Goal: Task Accomplishment & Management: Complete application form

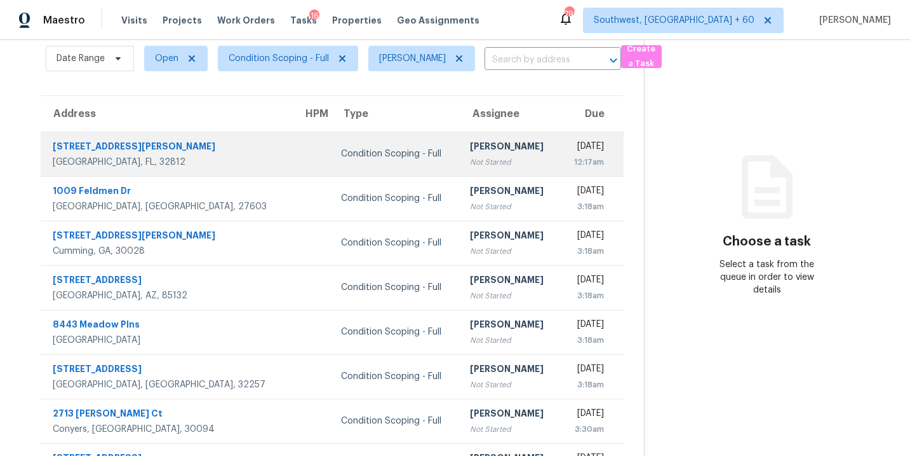
scroll to position [56, 0]
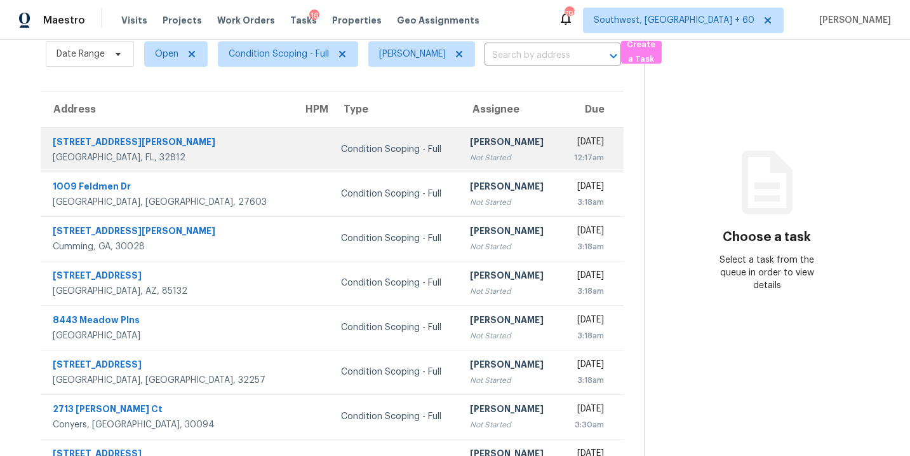
click at [470, 154] on div "Not Started" at bounding box center [510, 157] width 80 height 13
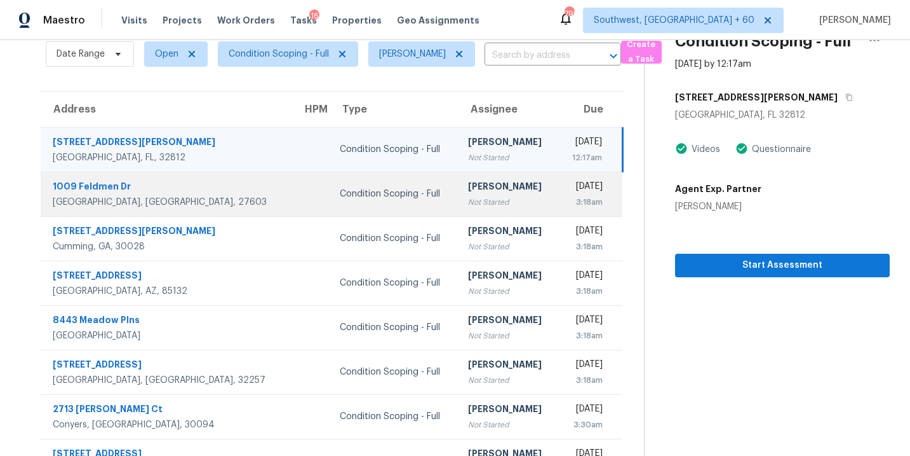
click at [461, 172] on td "[PERSON_NAME] Not Started" at bounding box center [508, 194] width 100 height 44
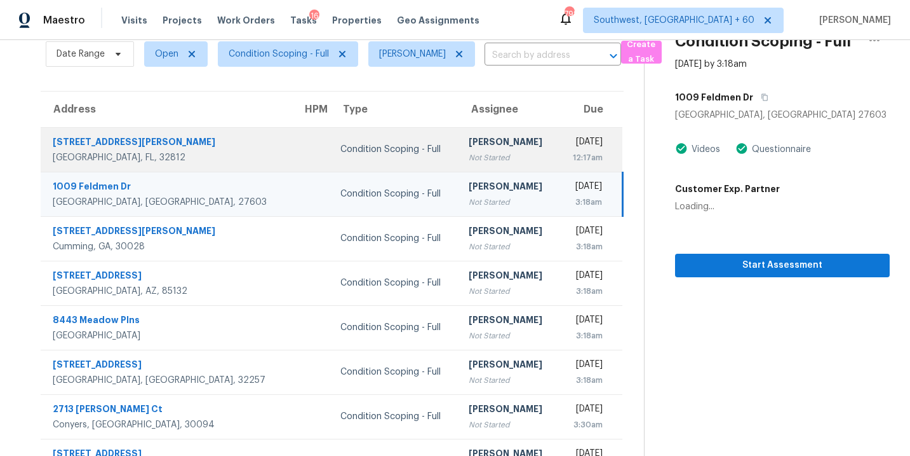
click at [474, 153] on div "Not Started" at bounding box center [509, 157] width 80 height 13
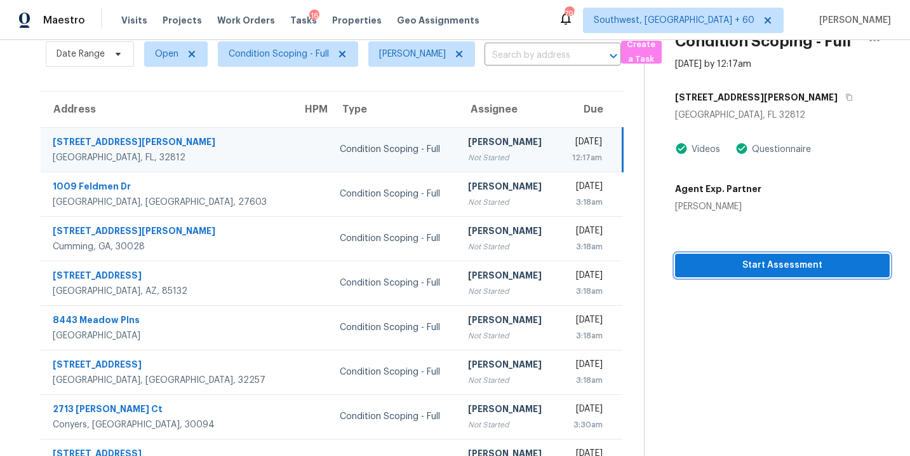
click at [757, 268] on span "Start Assessment" at bounding box center [783, 265] width 194 height 16
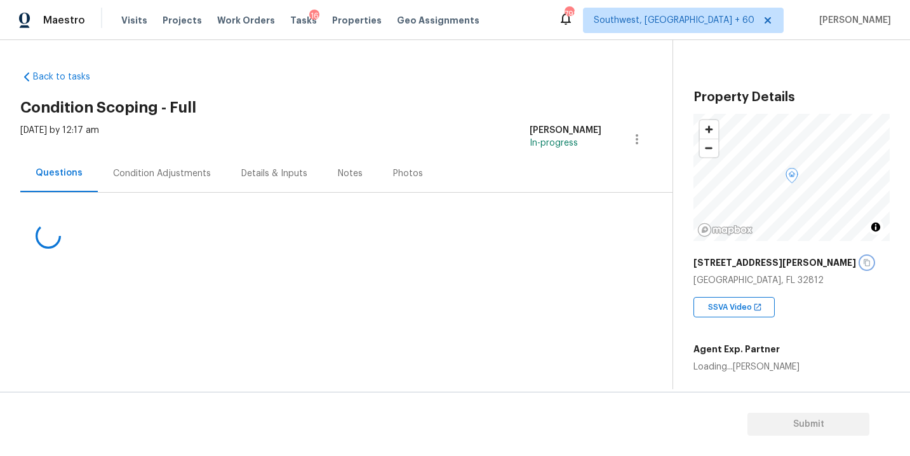
click at [863, 263] on icon "button" at bounding box center [867, 263] width 8 height 8
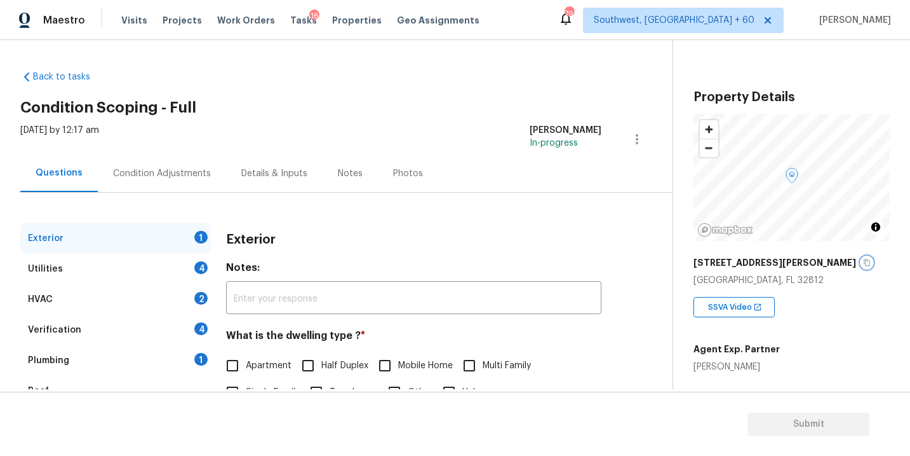
scroll to position [59, 0]
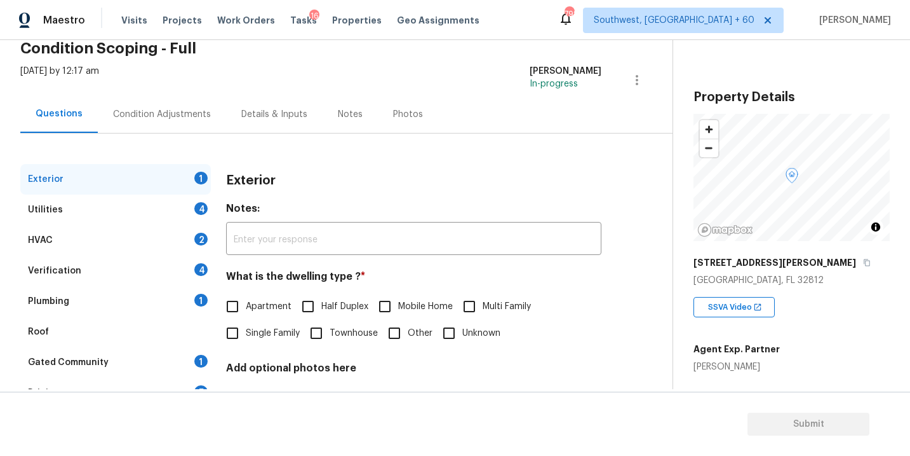
click at [264, 339] on span "Single Family" at bounding box center [273, 333] width 54 height 13
click at [246, 339] on input "Single Family" at bounding box center [232, 333] width 27 height 27
checkbox input "true"
click at [161, 218] on div "Utilities 4" at bounding box center [115, 209] width 191 height 30
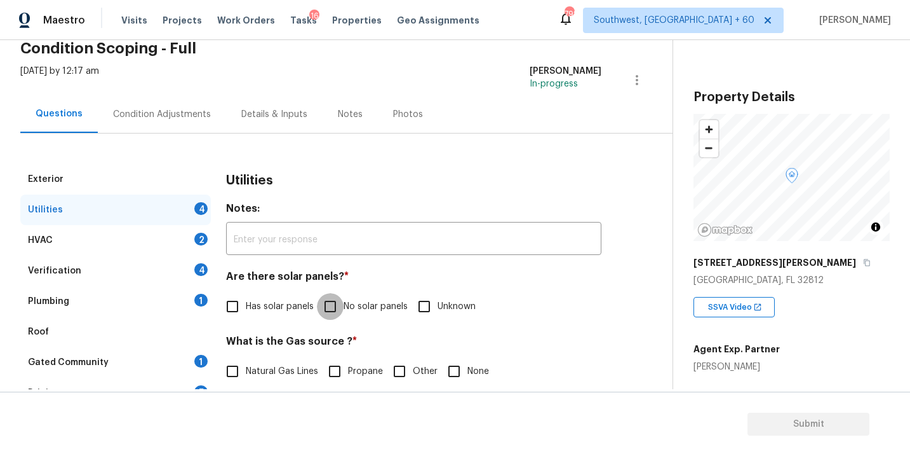
click at [341, 306] on input "No solar panels" at bounding box center [330, 306] width 27 height 27
checkbox input "true"
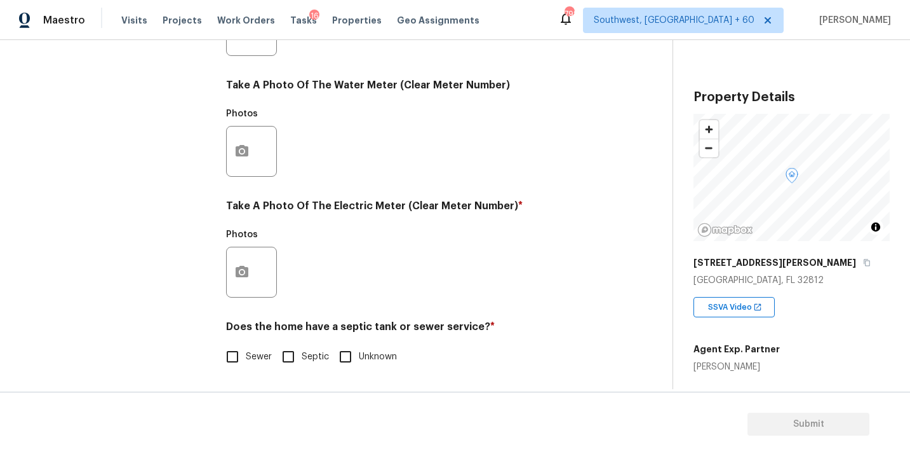
click at [274, 362] on div "Sewer Septic Unknown" at bounding box center [413, 356] width 375 height 27
click at [265, 360] on span "Sewer" at bounding box center [259, 356] width 26 height 13
click at [246, 360] on input "Sewer" at bounding box center [232, 356] width 27 height 27
checkbox input "true"
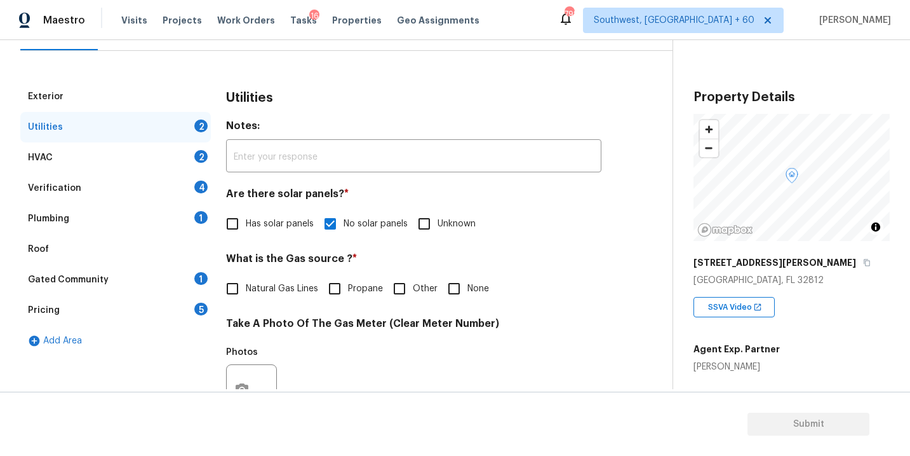
scroll to position [104, 0]
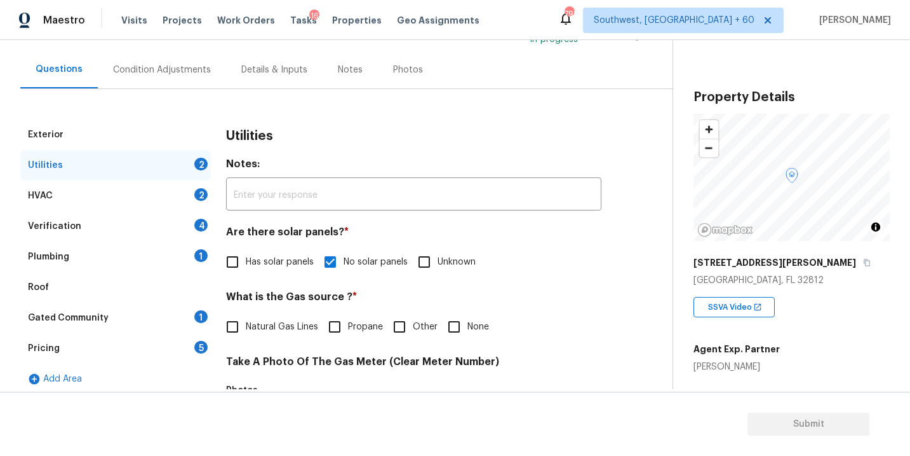
click at [165, 263] on div "Plumbing 1" at bounding box center [115, 256] width 191 height 30
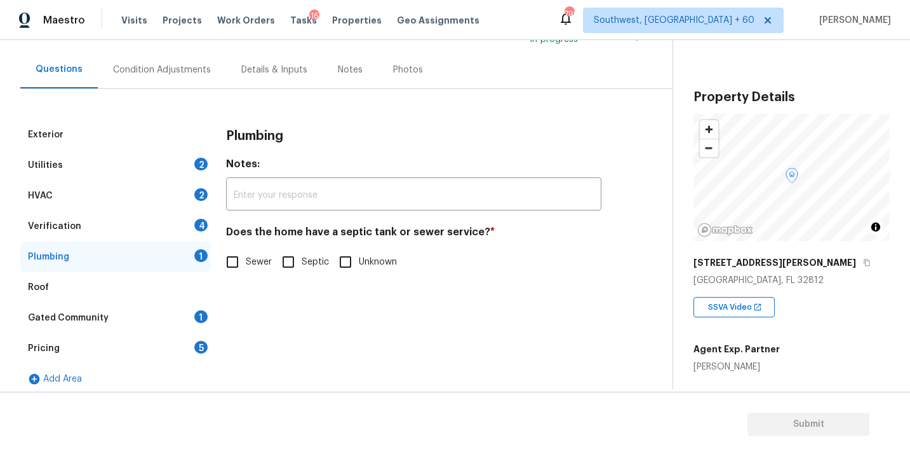
click at [259, 272] on label "Sewer" at bounding box center [245, 261] width 53 height 27
click at [246, 272] on input "Sewer" at bounding box center [232, 261] width 27 height 27
checkbox input "true"
click at [114, 314] on div "Gated Community 1" at bounding box center [115, 317] width 191 height 30
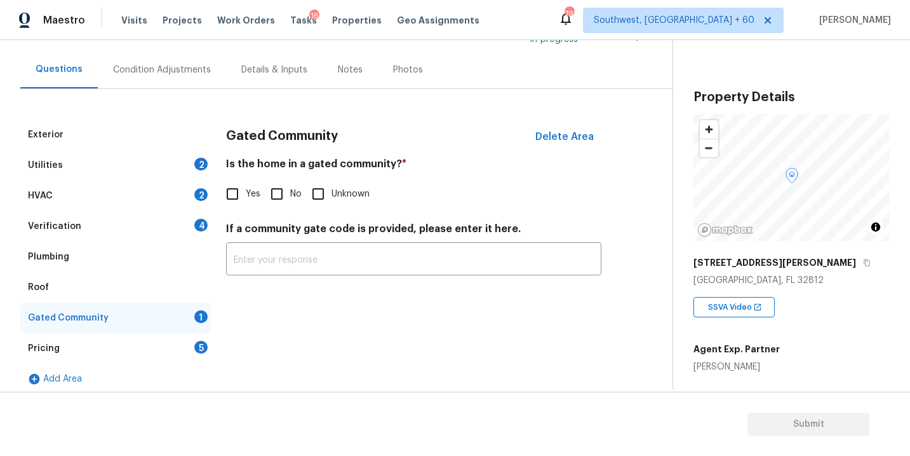
click at [285, 198] on input "No" at bounding box center [277, 193] width 27 height 27
checkbox input "true"
click at [172, 76] on div "Condition Adjustments" at bounding box center [162, 69] width 128 height 37
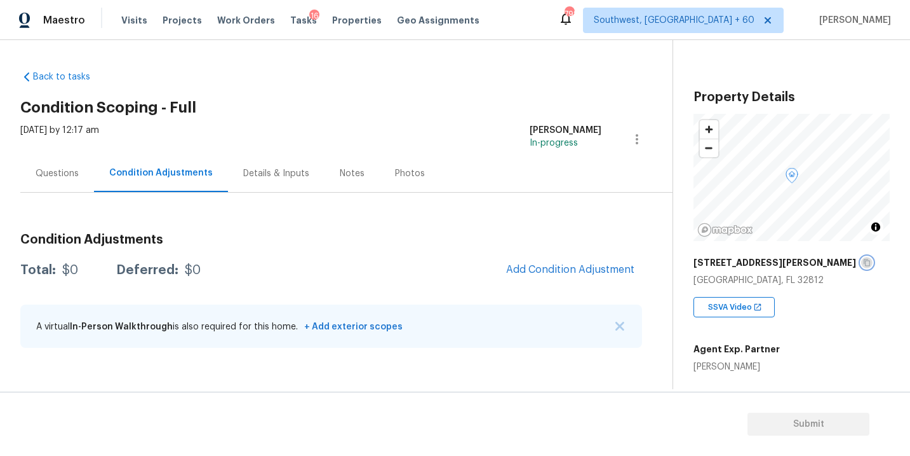
click at [864, 263] on icon "button" at bounding box center [867, 262] width 6 height 7
click at [373, 86] on div "Back to tasks Condition Scoping - Full [DATE] by 12:17 am [PERSON_NAME] In-prog…" at bounding box center [346, 211] width 652 height 302
click at [388, 118] on div "Back to tasks Condition Scoping - Full [DATE] by 12:17 am [PERSON_NAME] In-prog…" at bounding box center [346, 211] width 652 height 302
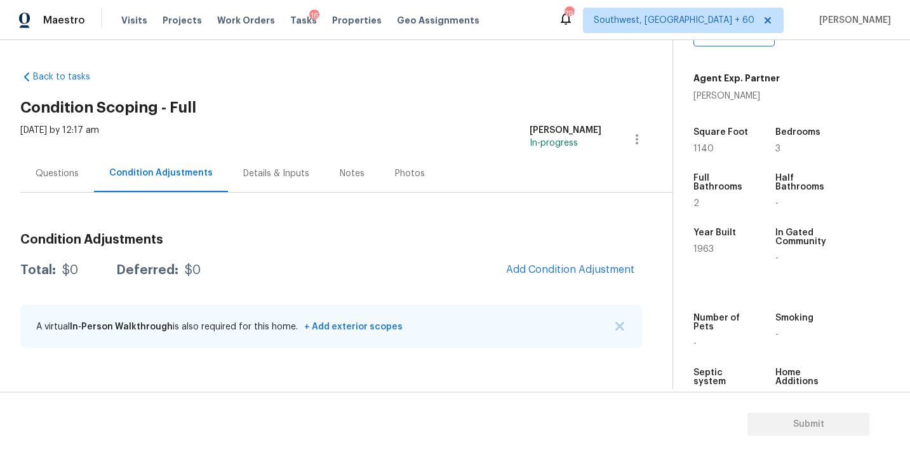
click at [64, 177] on div "Questions" at bounding box center [57, 173] width 43 height 13
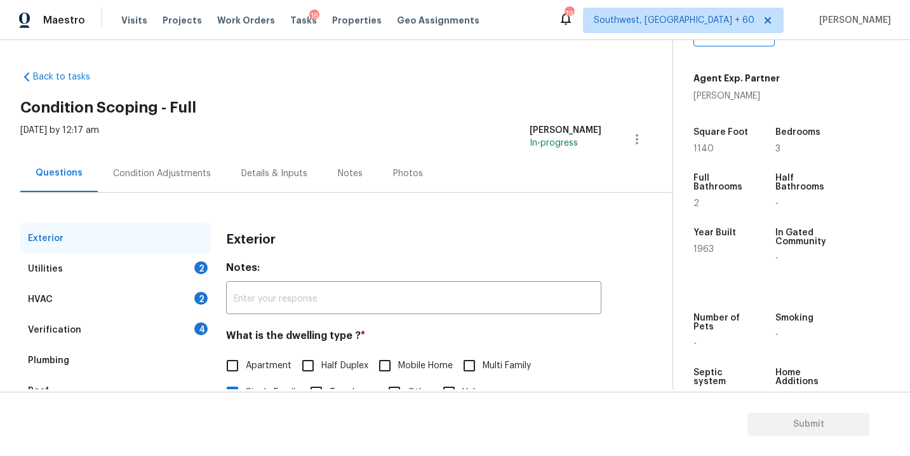
click at [144, 264] on div "Utilities 2" at bounding box center [115, 268] width 191 height 30
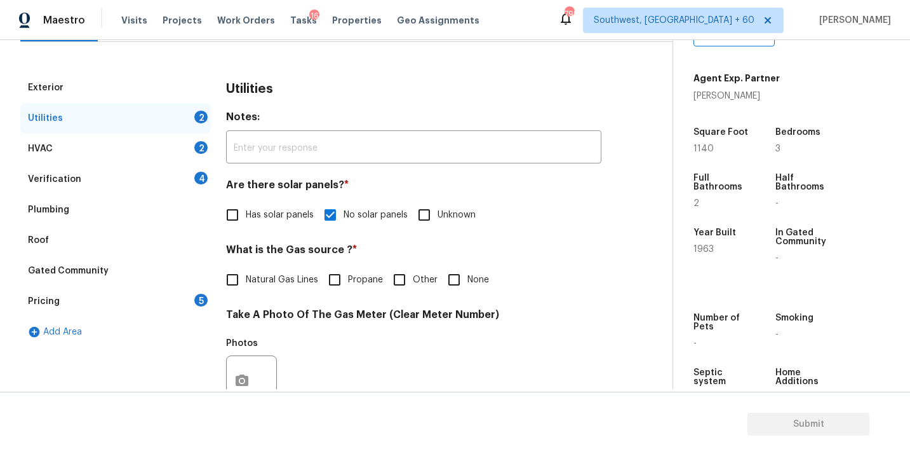
scroll to position [200, 0]
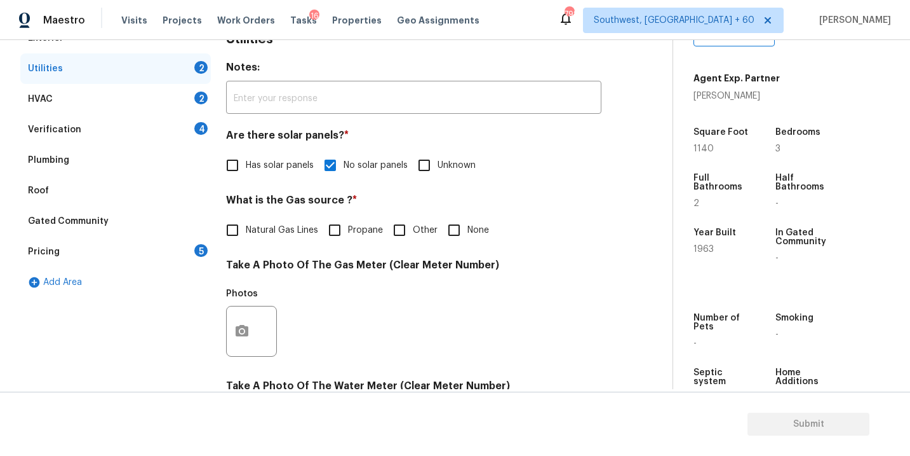
click at [494, 234] on div "Natural Gas Lines Propane Other None" at bounding box center [413, 230] width 375 height 27
click at [458, 233] on input "None" at bounding box center [454, 230] width 27 height 27
checkbox input "true"
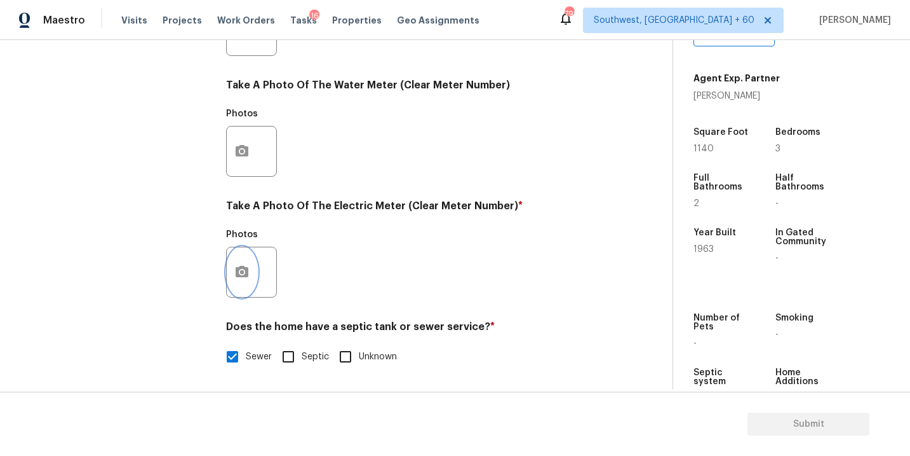
click at [253, 281] on button "button" at bounding box center [242, 272] width 30 height 50
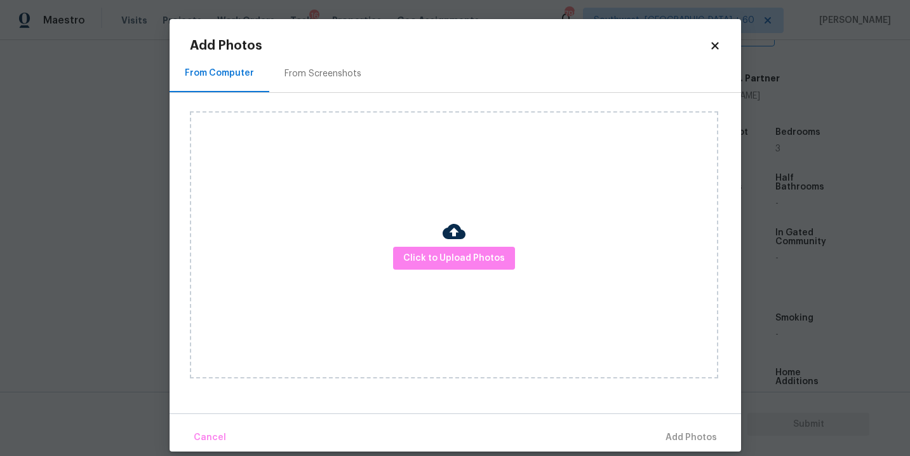
scroll to position [501, 0]
click at [410, 280] on div "Click to Upload Photos" at bounding box center [454, 244] width 529 height 267
click at [429, 264] on span "Click to Upload Photos" at bounding box center [454, 258] width 102 height 16
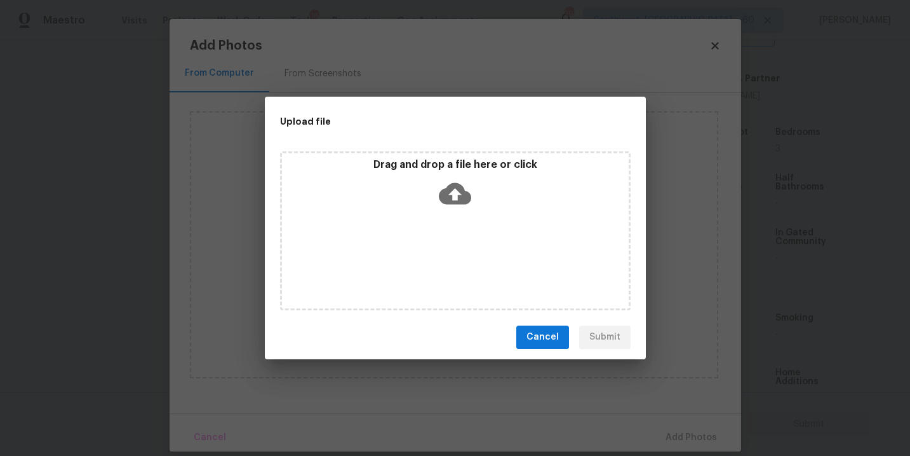
click at [452, 223] on div "Drag and drop a file here or click" at bounding box center [455, 230] width 351 height 159
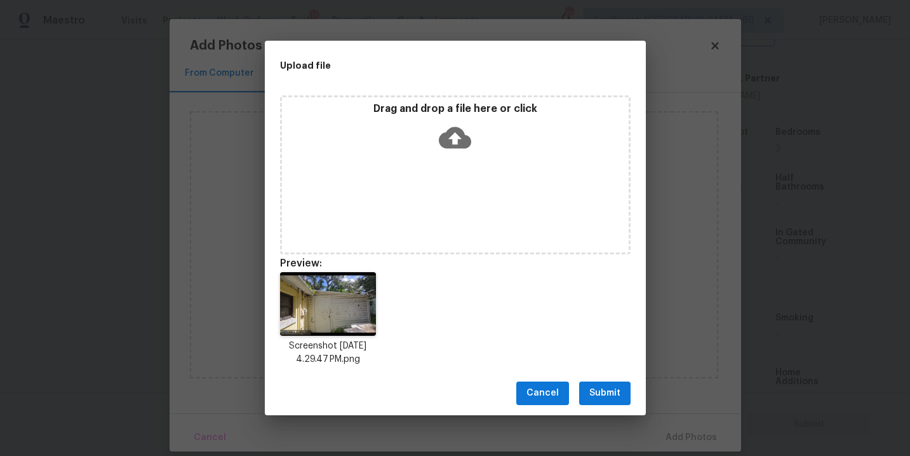
click at [603, 393] on span "Submit" at bounding box center [605, 393] width 31 height 16
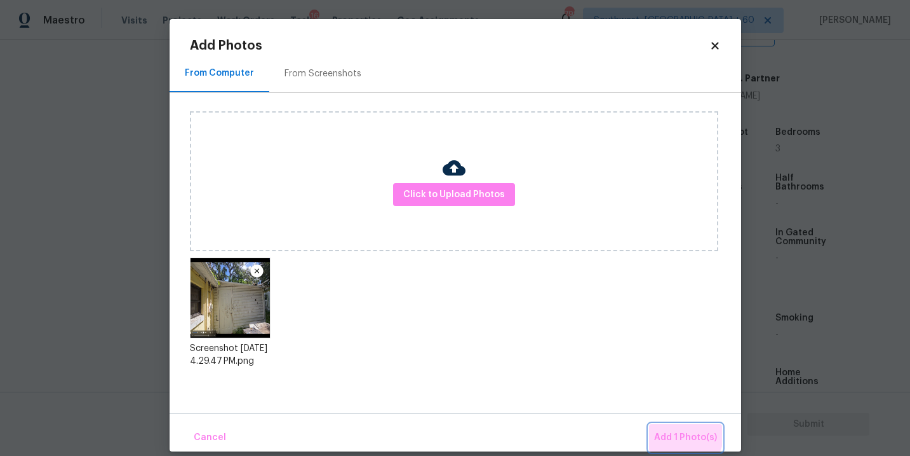
click at [667, 426] on button "Add 1 Photo(s)" at bounding box center [685, 437] width 73 height 27
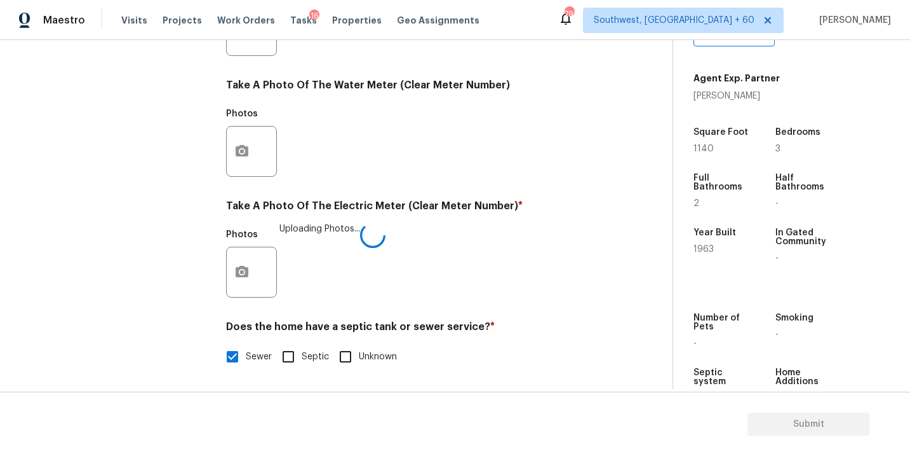
click at [534, 304] on div "Photos Uploading Photos..." at bounding box center [413, 263] width 375 height 83
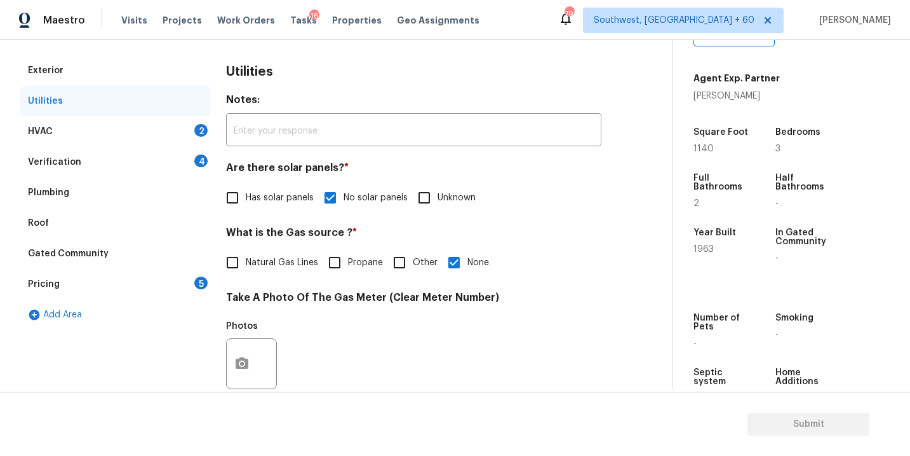
scroll to position [147, 0]
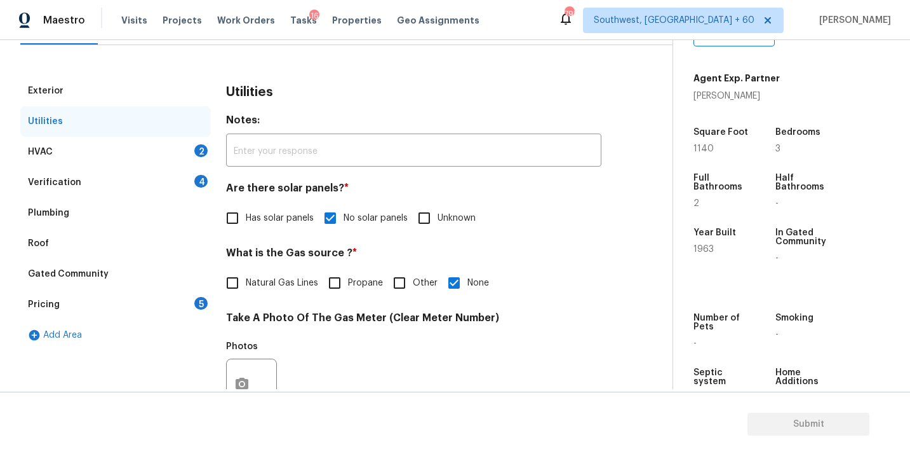
click at [172, 156] on div "HVAC 2" at bounding box center [115, 152] width 191 height 30
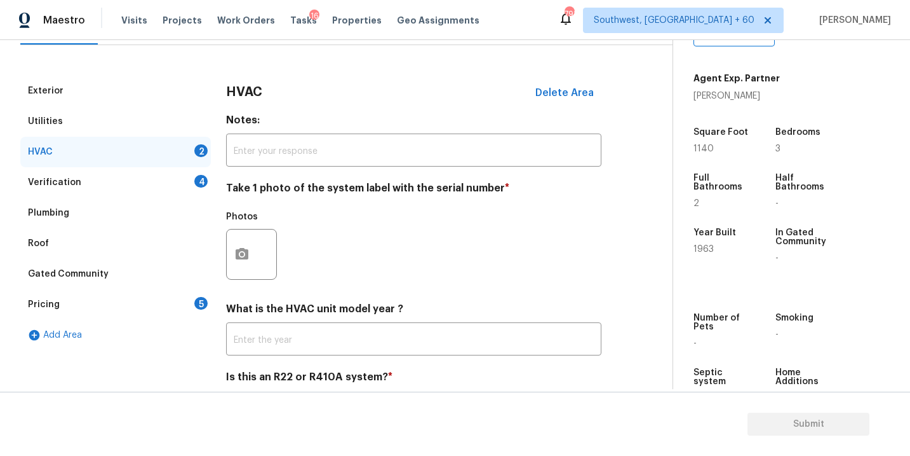
scroll to position [194, 0]
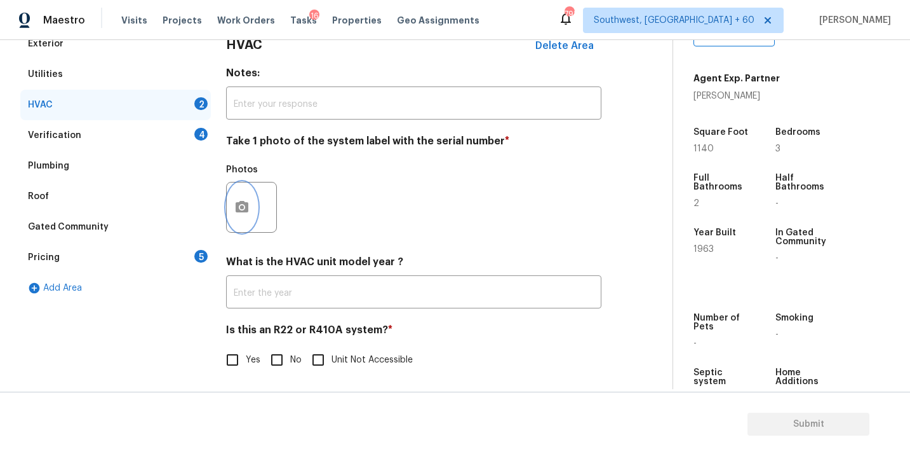
click at [245, 227] on button "button" at bounding box center [242, 207] width 30 height 50
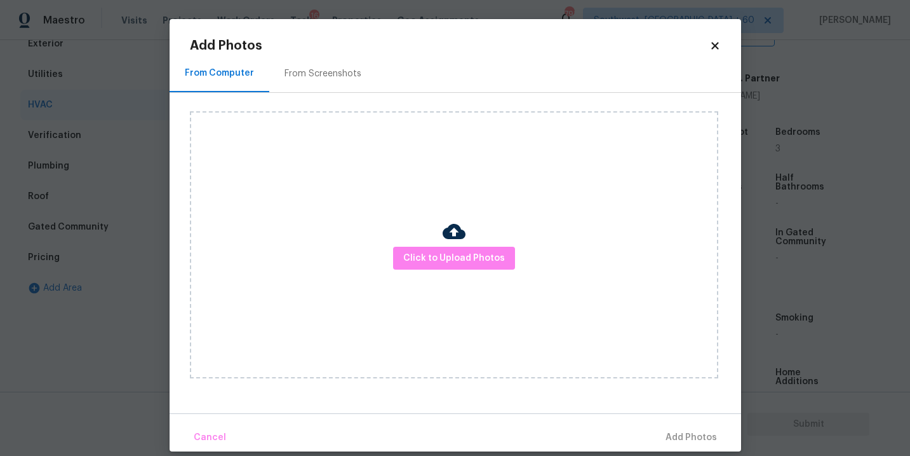
click at [440, 226] on div "Click to Upload Photos" at bounding box center [454, 244] width 529 height 267
click at [440, 251] on span "Click to Upload Photos" at bounding box center [454, 258] width 102 height 16
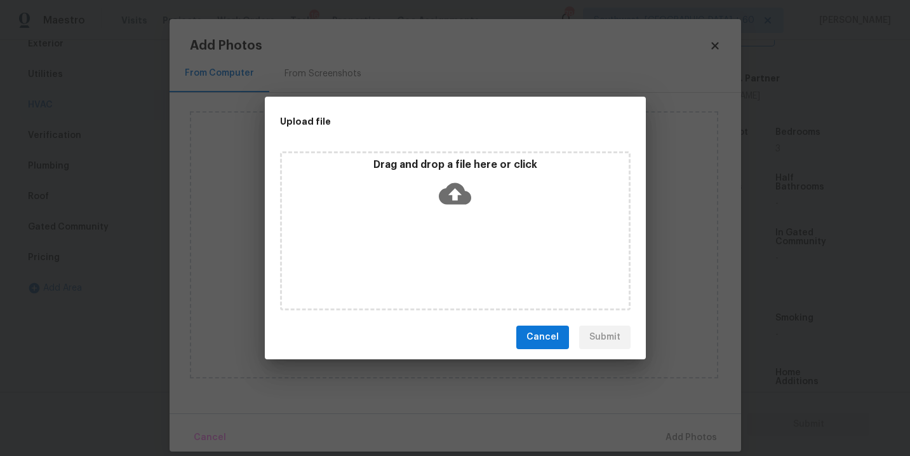
click at [447, 206] on icon at bounding box center [455, 193] width 32 height 32
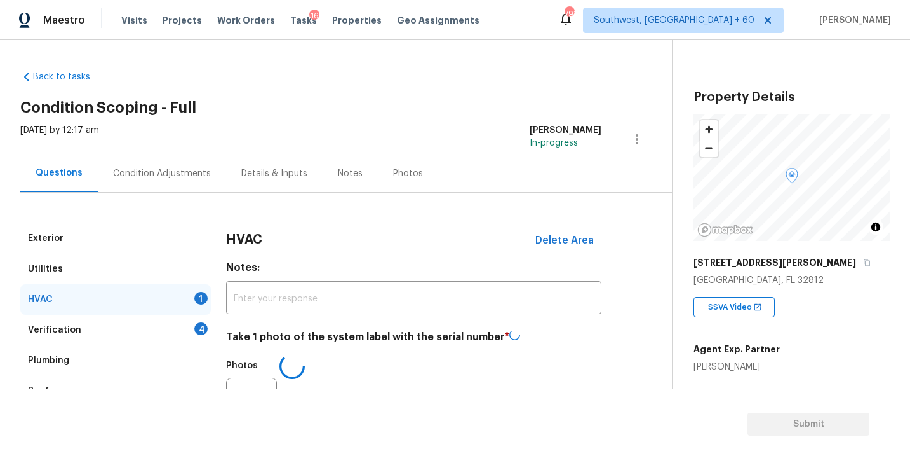
scroll to position [271, 0]
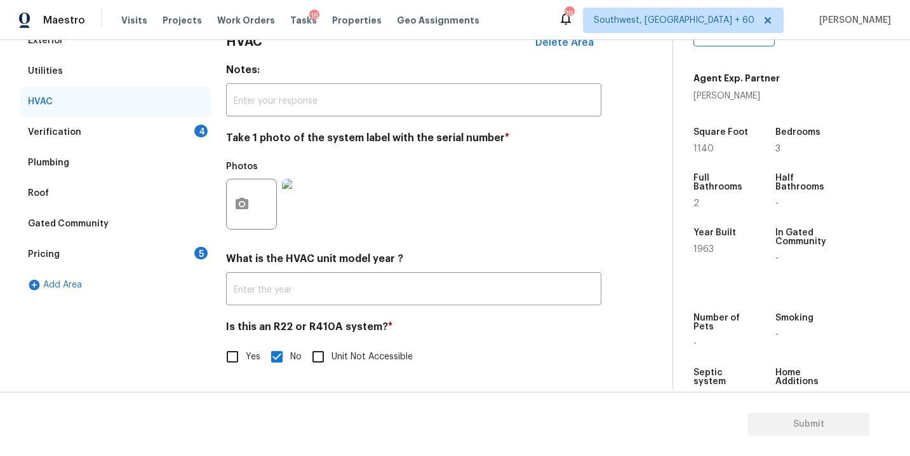
click at [170, 125] on div "Verification 4" at bounding box center [115, 132] width 191 height 30
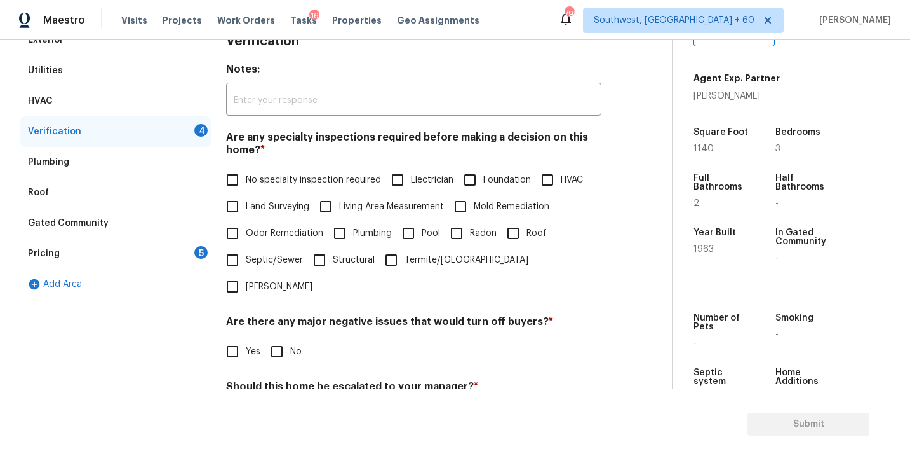
click at [264, 182] on span "No specialty inspection required" at bounding box center [313, 179] width 135 height 13
click at [246, 182] on input "No specialty inspection required" at bounding box center [232, 179] width 27 height 27
checkbox input "true"
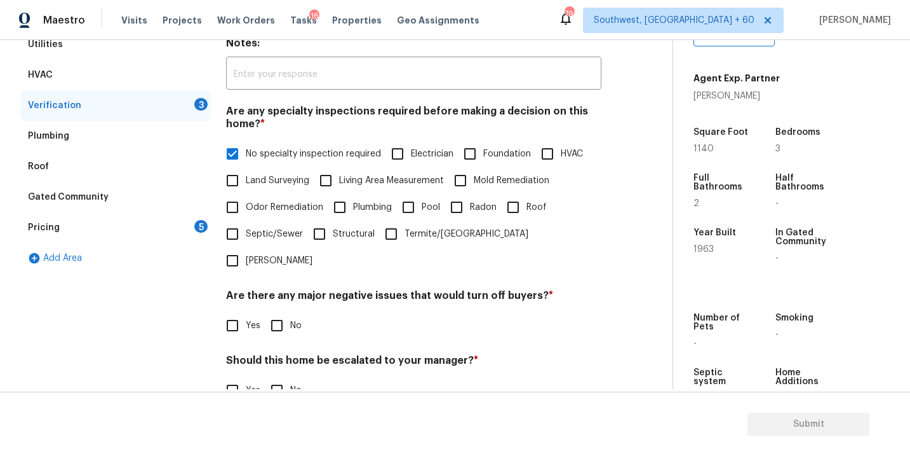
scroll to position [262, 0]
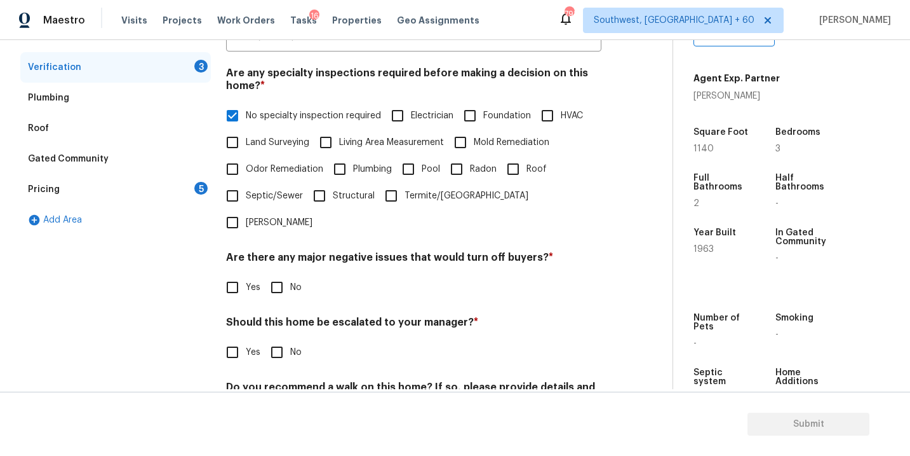
click at [469, 144] on input "Mold Remediation" at bounding box center [460, 142] width 27 height 27
checkbox input "true"
click at [278, 116] on span "No specialty inspection required" at bounding box center [313, 115] width 135 height 13
click at [246, 116] on input "No specialty inspection required" at bounding box center [232, 115] width 27 height 27
checkbox input "false"
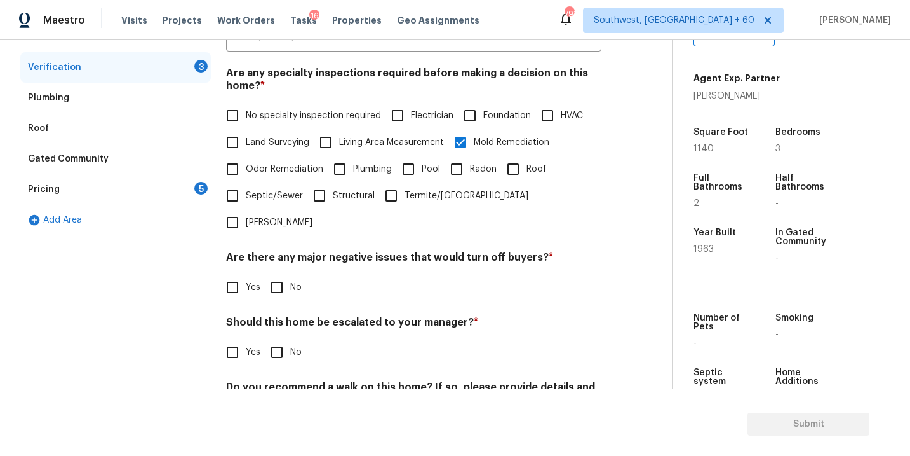
click at [309, 168] on span "Odor Remediation" at bounding box center [285, 169] width 78 height 13
click at [246, 168] on input "Odor Remediation" at bounding box center [232, 169] width 27 height 27
checkbox input "true"
click at [367, 205] on label "Structural" at bounding box center [340, 195] width 69 height 27
click at [333, 205] on input "Structural" at bounding box center [319, 195] width 27 height 27
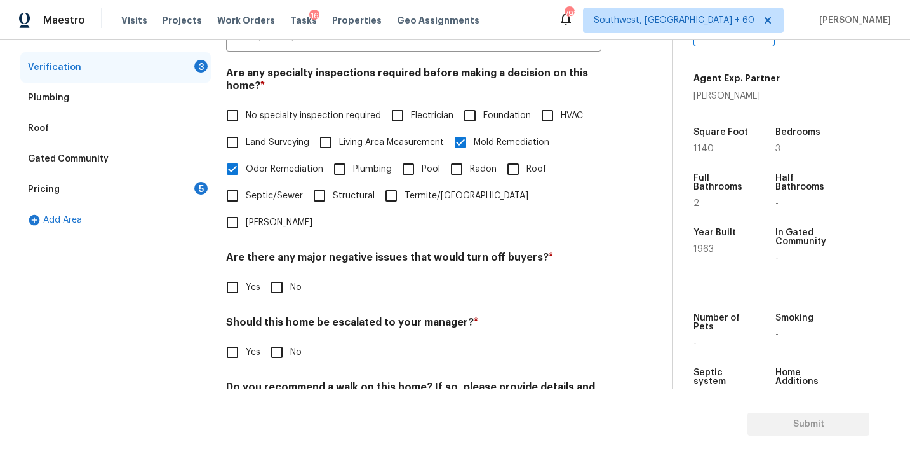
checkbox input "true"
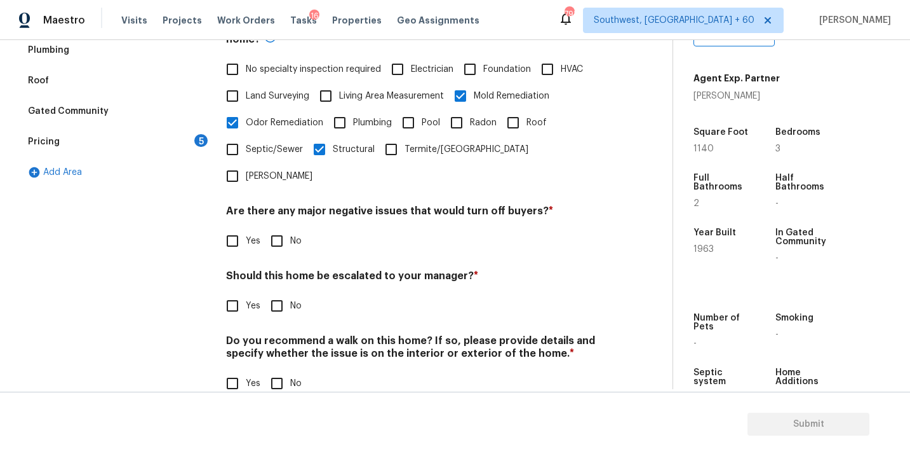
scroll to position [309, 0]
click at [279, 227] on input "No" at bounding box center [277, 240] width 27 height 27
checkbox input "true"
click at [282, 370] on input "No" at bounding box center [277, 383] width 27 height 27
click at [276, 370] on input "No" at bounding box center [277, 383] width 27 height 27
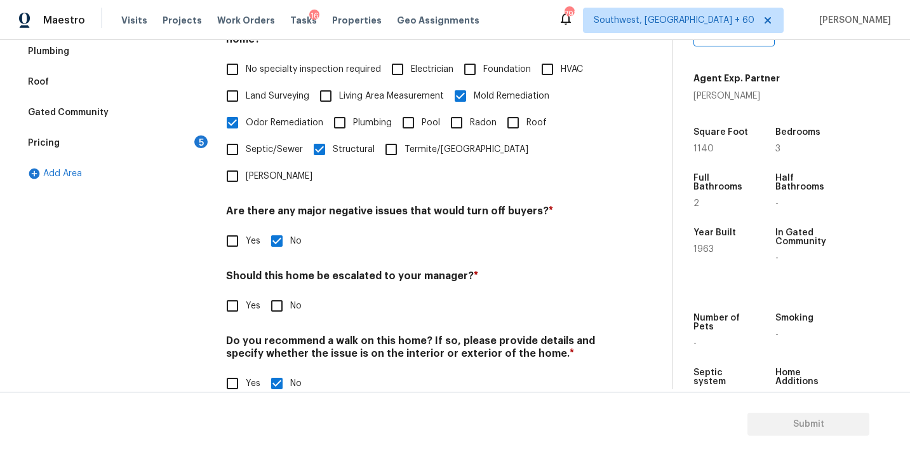
checkbox input "false"
click at [249, 292] on label "Yes" at bounding box center [239, 305] width 41 height 27
click at [246, 292] on input "Yes" at bounding box center [232, 305] width 27 height 27
checkbox input "true"
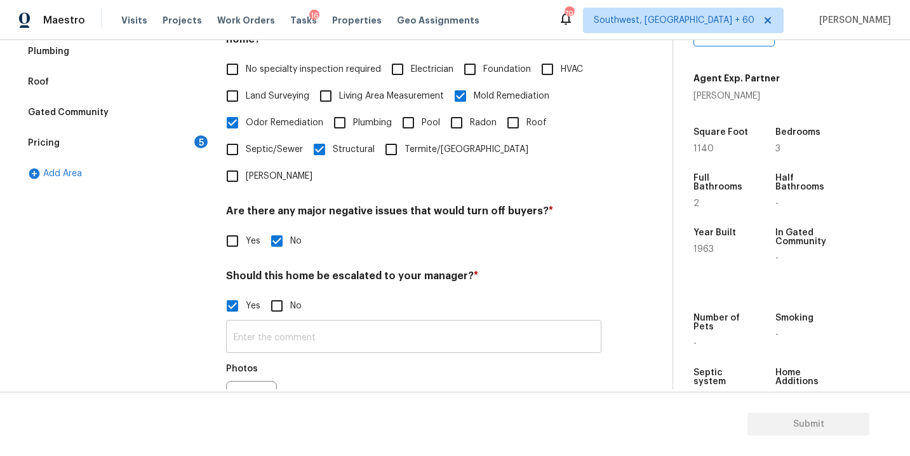
click at [286, 323] on input "text" at bounding box center [413, 338] width 375 height 30
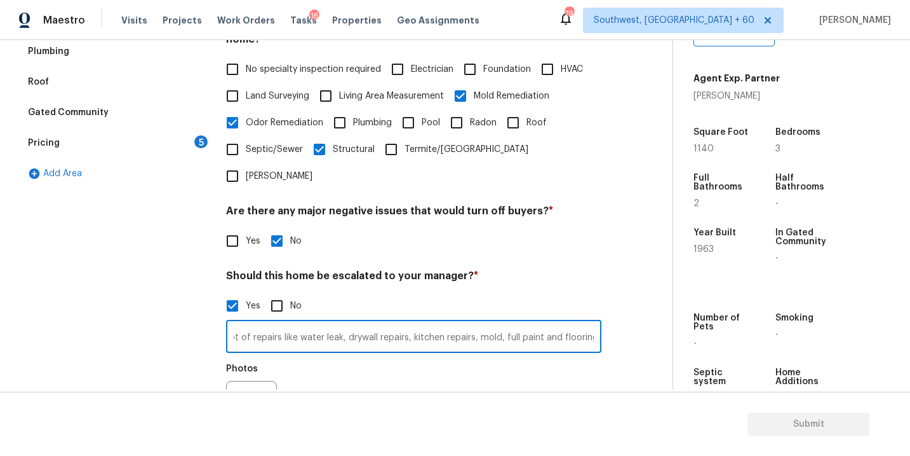
scroll to position [0, 0]
click at [585, 323] on input "The property seems very poor condition there are lot of repairs like water leak…" at bounding box center [413, 338] width 375 height 30
paste input "Cigarette Smoke;Pet Odors;Pet Urine;Old/Musty;Mildew/Mold"
click at [453, 323] on input "The property seems very poor condition there are lot of repairs like water leak…" at bounding box center [413, 338] width 375 height 30
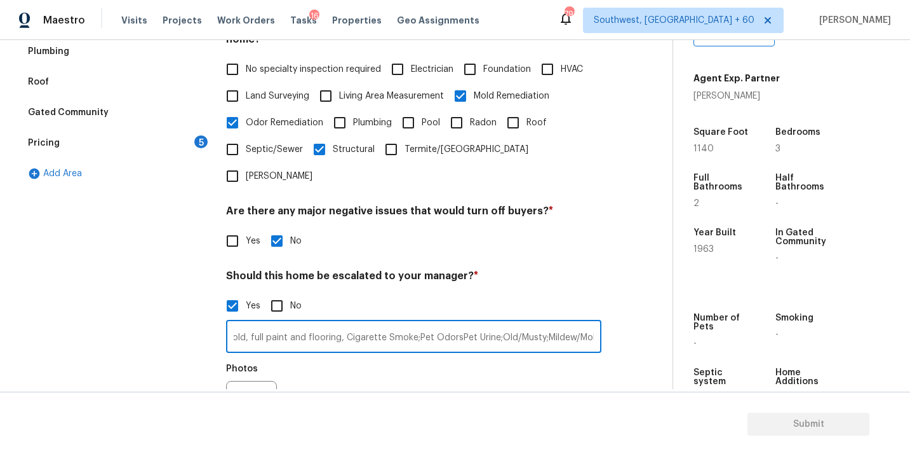
scroll to position [0, 474]
click at [412, 323] on input "The property seems very poor condition there are lot of repairs like water leak…" at bounding box center [413, 338] width 375 height 30
click at [541, 323] on input "The property seems very poor condition there are lot of repairs like water leak…" at bounding box center [413, 338] width 375 height 30
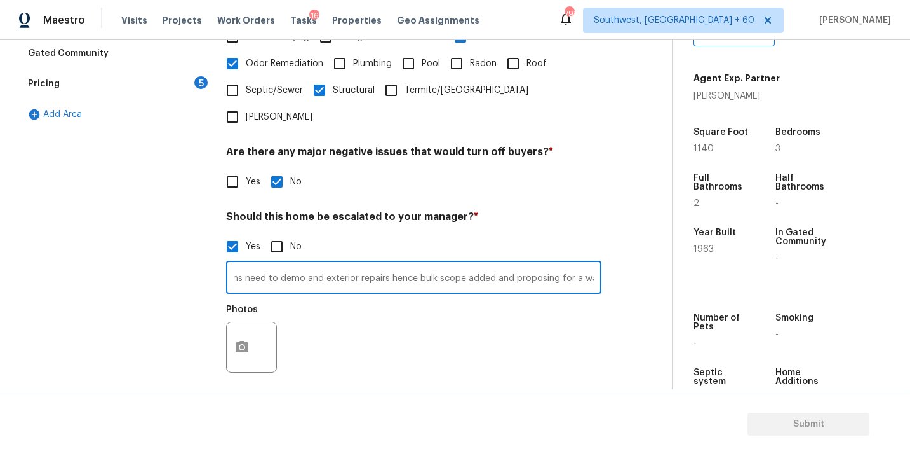
scroll to position [383, 0]
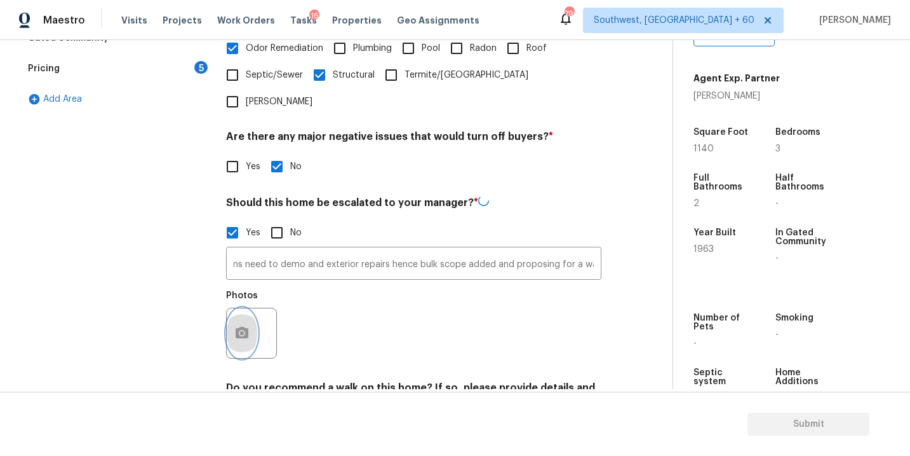
click at [246, 316] on button "button" at bounding box center [242, 333] width 30 height 50
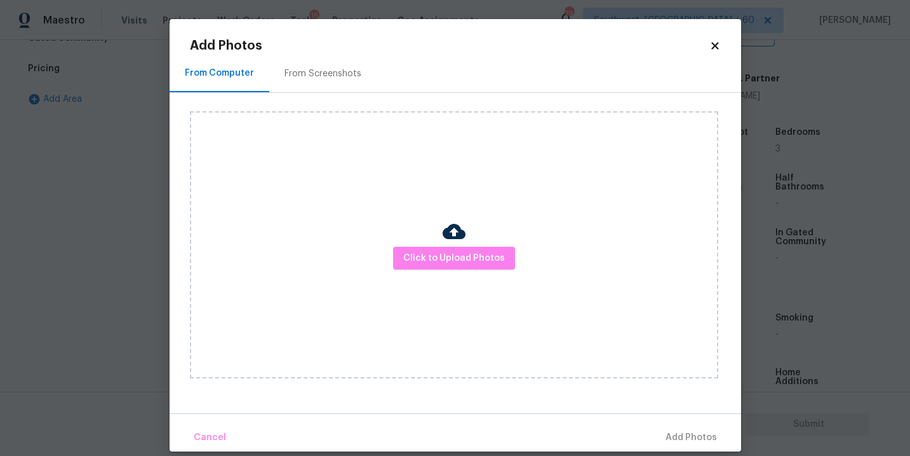
click at [457, 278] on div "Click to Upload Photos" at bounding box center [454, 244] width 529 height 267
click at [463, 260] on span "Click to Upload Photos" at bounding box center [454, 258] width 102 height 16
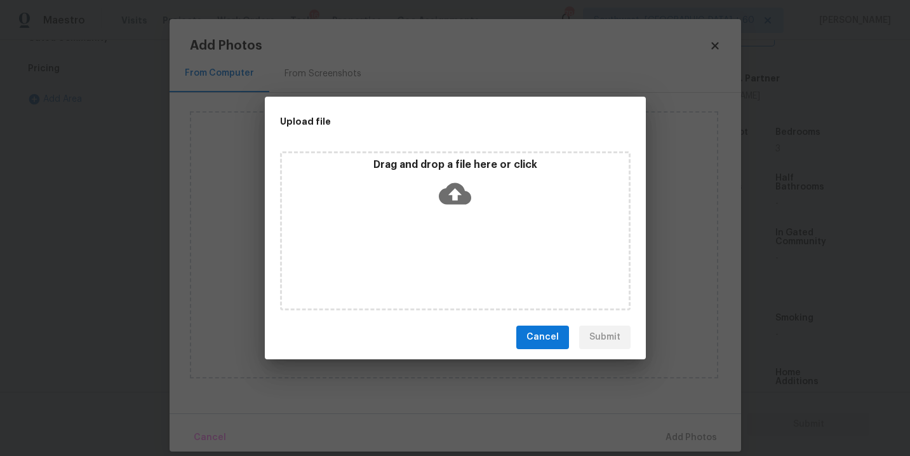
click at [461, 203] on icon at bounding box center [455, 193] width 32 height 32
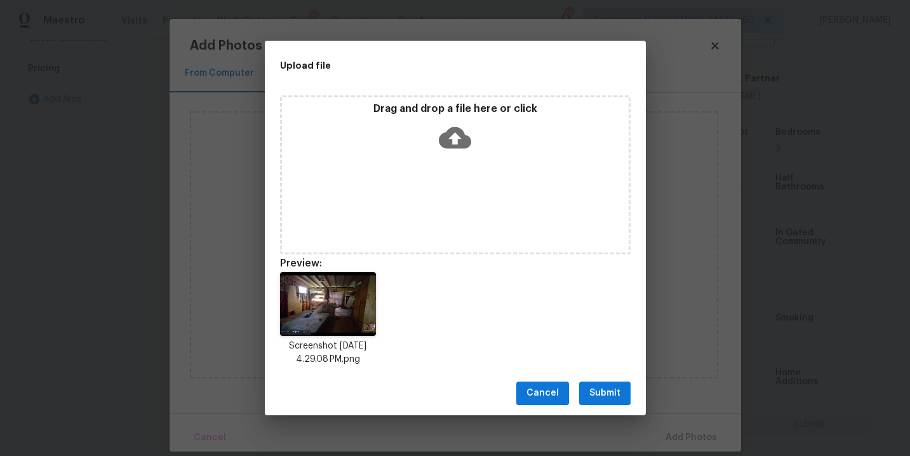
click at [561, 399] on button "Cancel" at bounding box center [543, 393] width 53 height 24
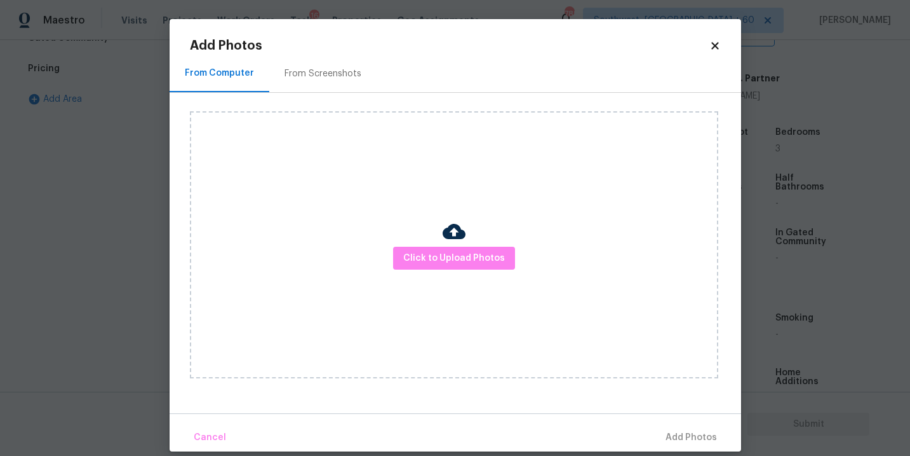
click at [762, 358] on body "Maestro Visits Projects Work Orders Tasks 16 Properties Geo Assignments 788 Sou…" at bounding box center [455, 228] width 910 height 456
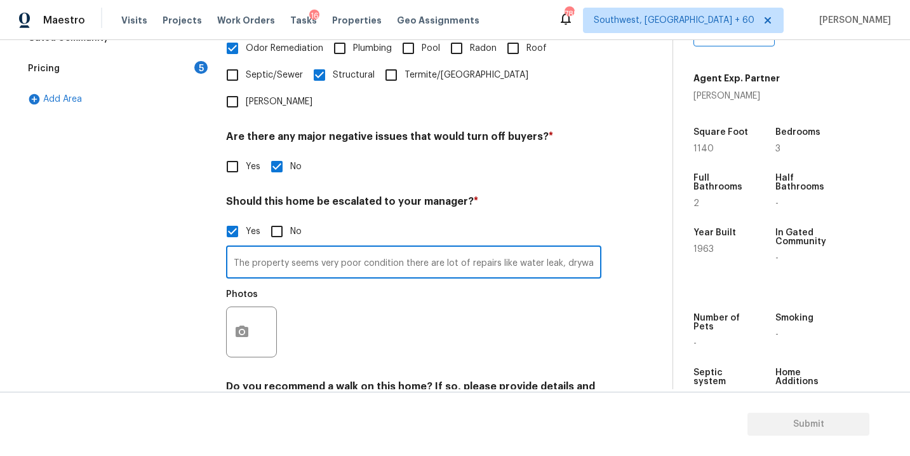
click at [588, 248] on input "The property seems very poor condition there are lot of repairs like water leak…" at bounding box center [413, 263] width 375 height 30
type input "The property seems very poor condition there are lot of repairs like water leak…"
click at [604, 289] on div "Exterior Utilities HVAC Verification 2 Plumbing Roof Gated Community Pricing 5 …" at bounding box center [331, 149] width 622 height 618
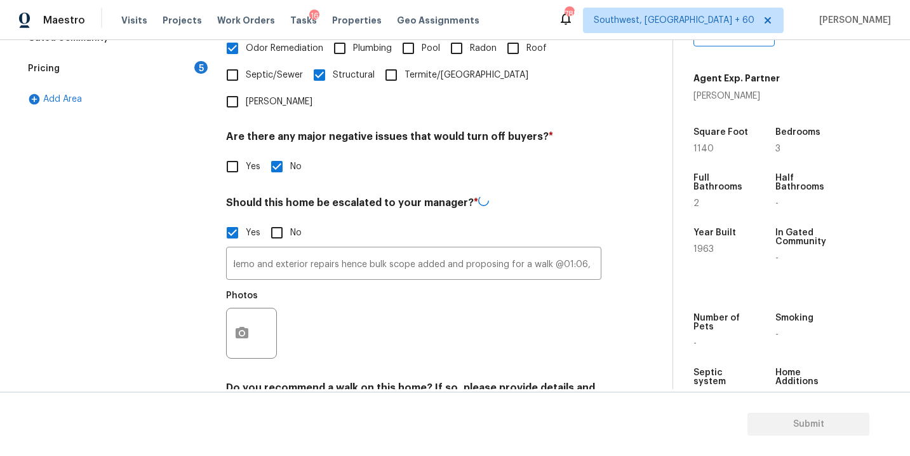
scroll to position [0, 0]
click at [246, 327] on icon "button" at bounding box center [242, 332] width 13 height 11
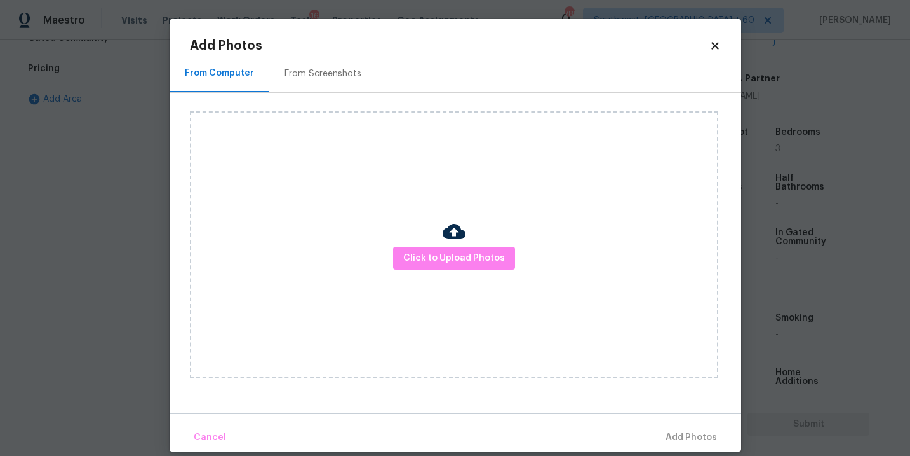
click at [403, 240] on div "Click to Upload Photos" at bounding box center [454, 244] width 529 height 267
click at [437, 260] on span "Click to Upload Photos" at bounding box center [454, 258] width 102 height 16
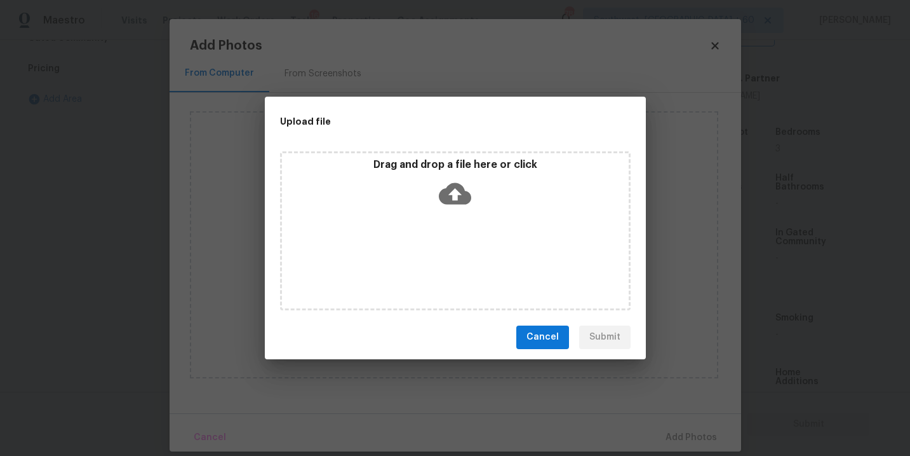
click at [446, 213] on div "Drag and drop a file here or click" at bounding box center [455, 230] width 351 height 159
